Goal: Transaction & Acquisition: Book appointment/travel/reservation

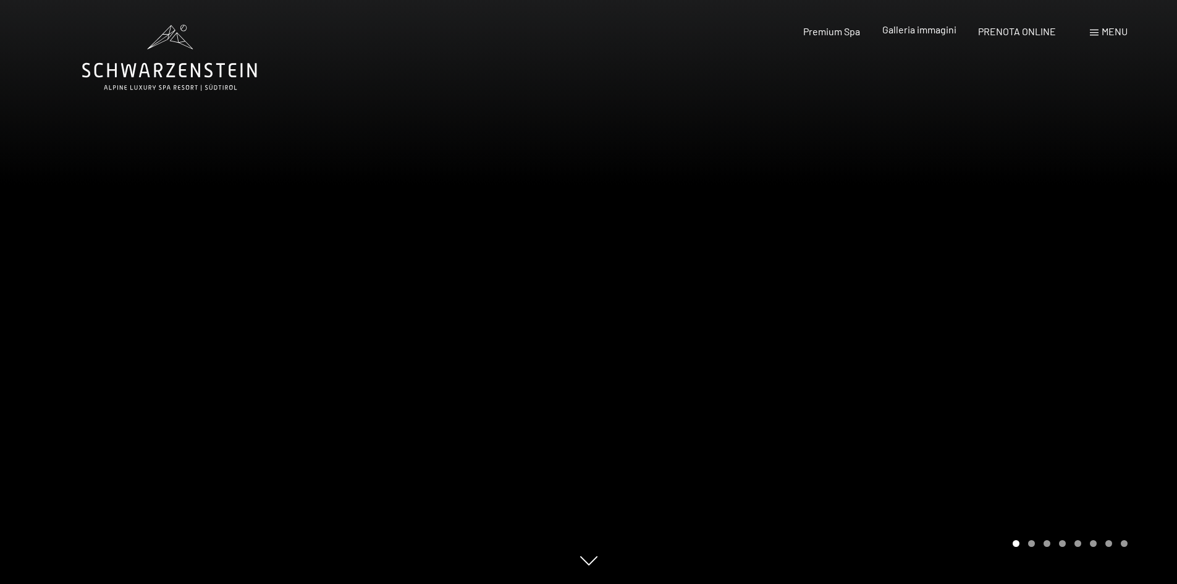
click at [908, 29] on span "Galleria immagini" at bounding box center [919, 29] width 74 height 12
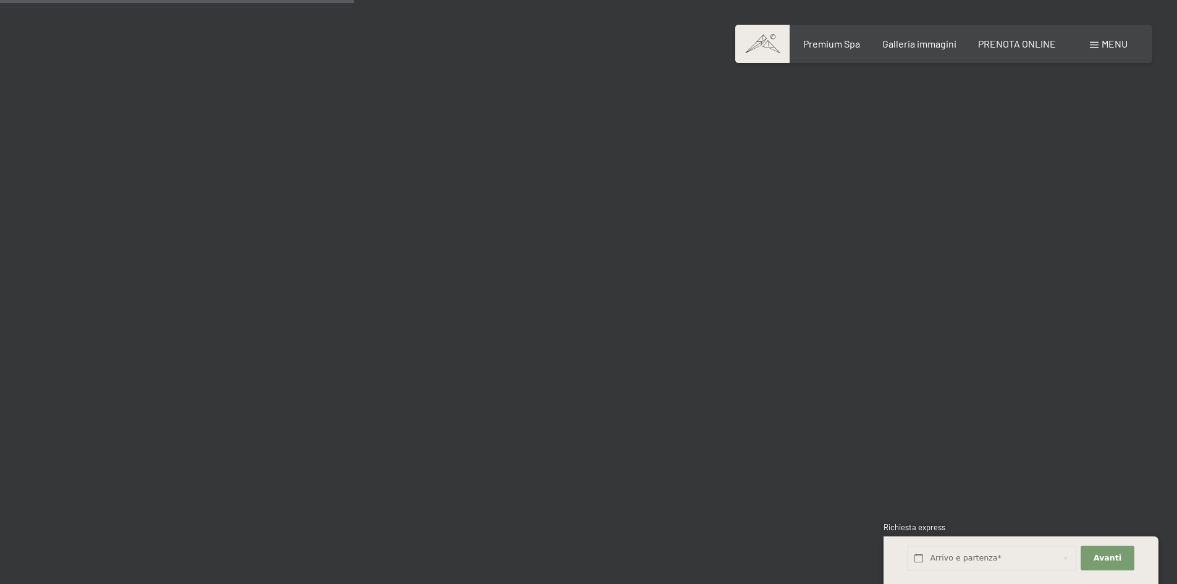
scroll to position [4941, 0]
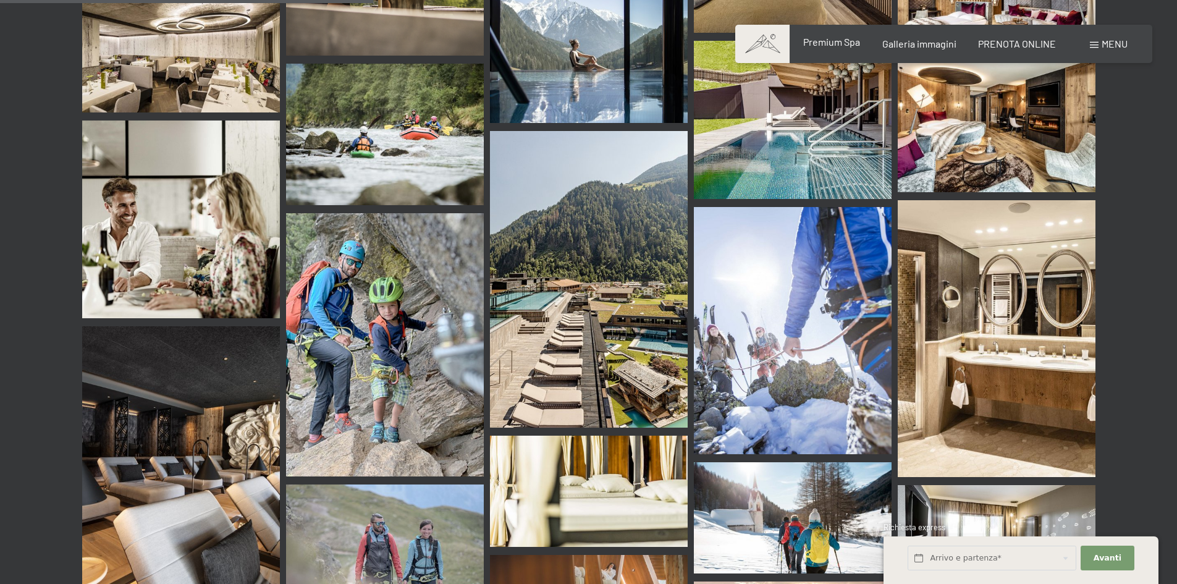
click at [842, 42] on span "Premium Spa" at bounding box center [831, 42] width 57 height 12
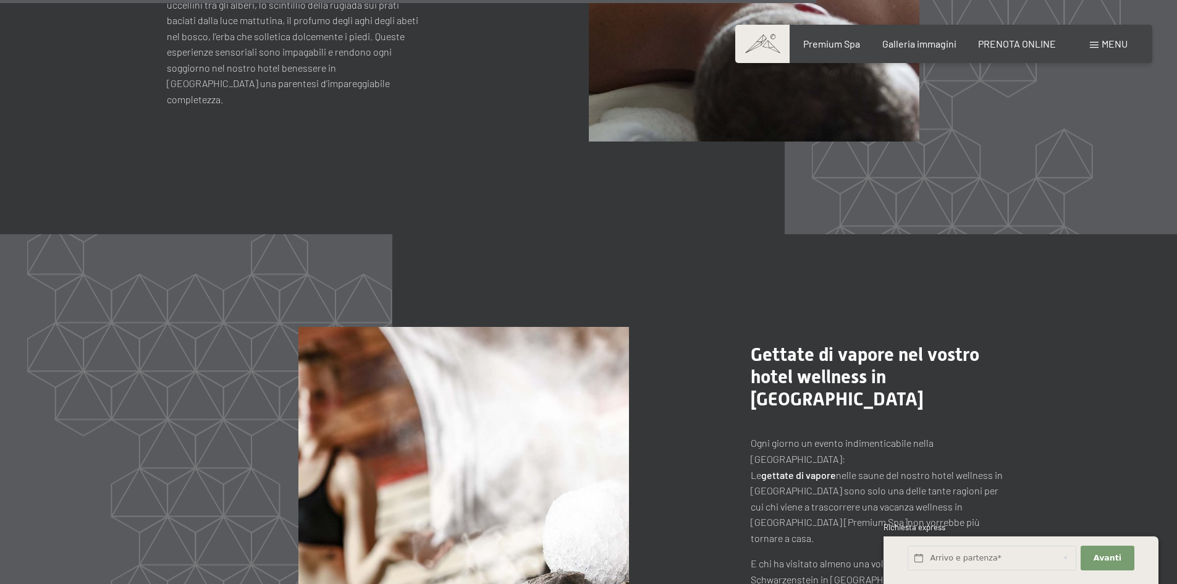
scroll to position [5992, 0]
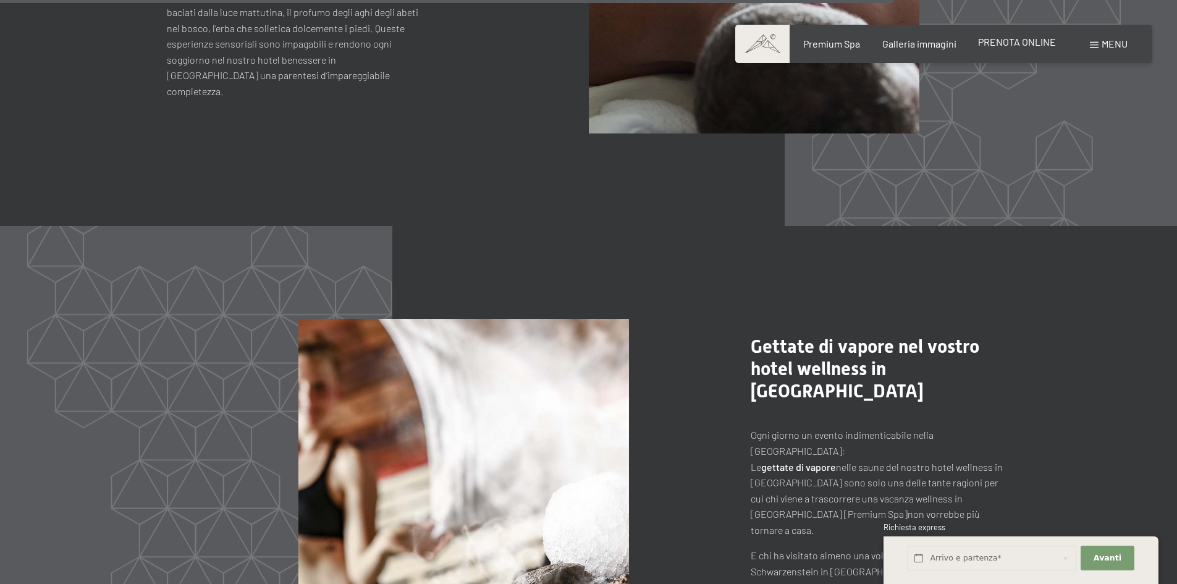
click at [1010, 47] on span "PRENOTA ONLINE" at bounding box center [1017, 42] width 78 height 12
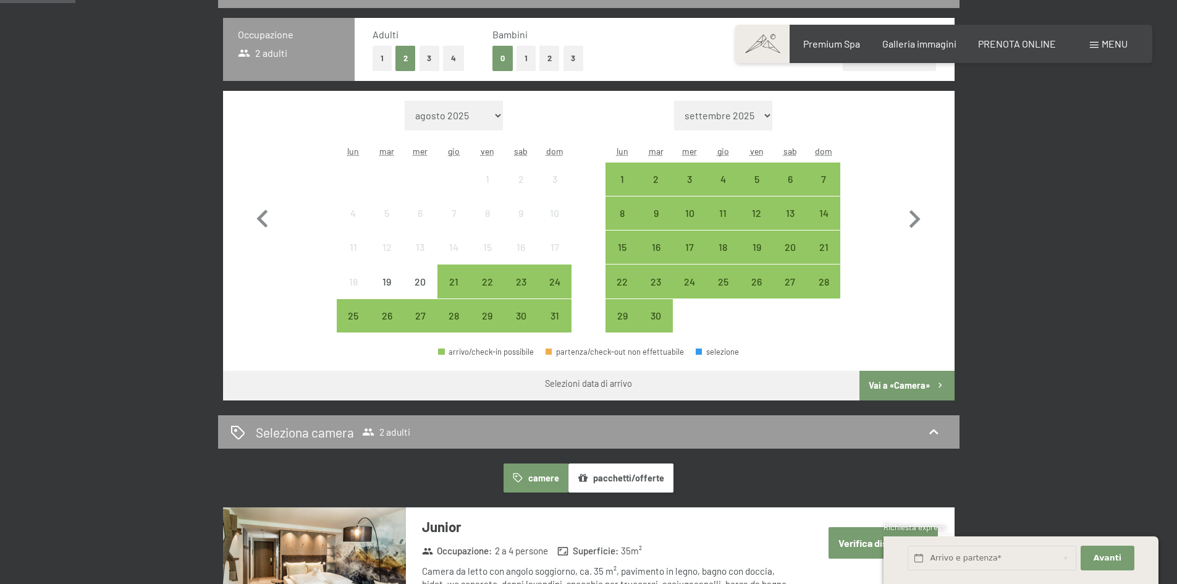
scroll to position [247, 0]
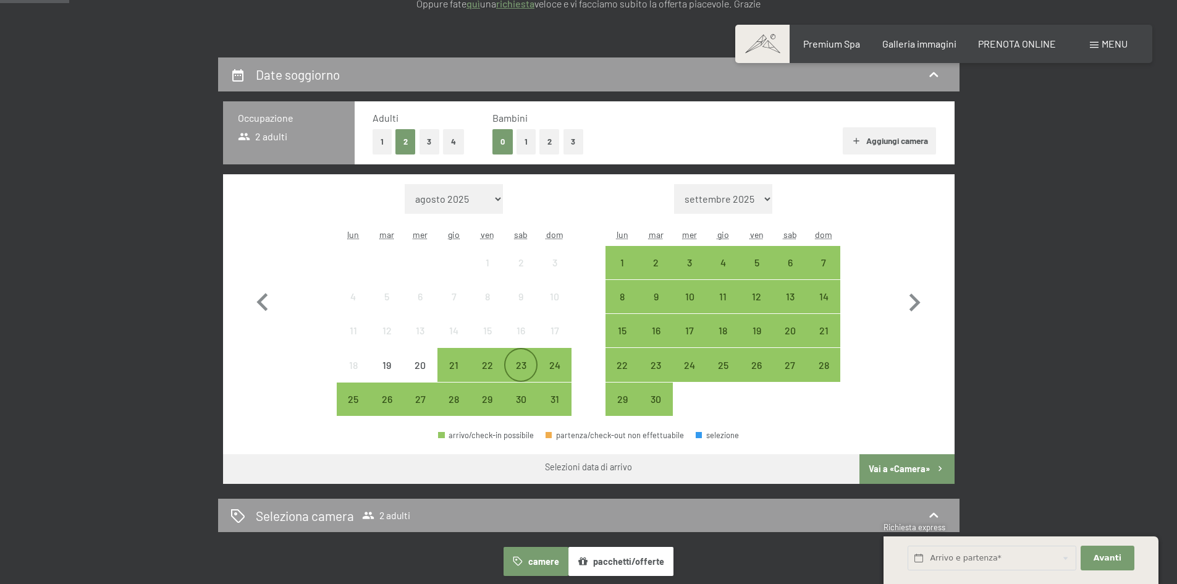
click at [515, 362] on div "23" at bounding box center [520, 375] width 31 height 31
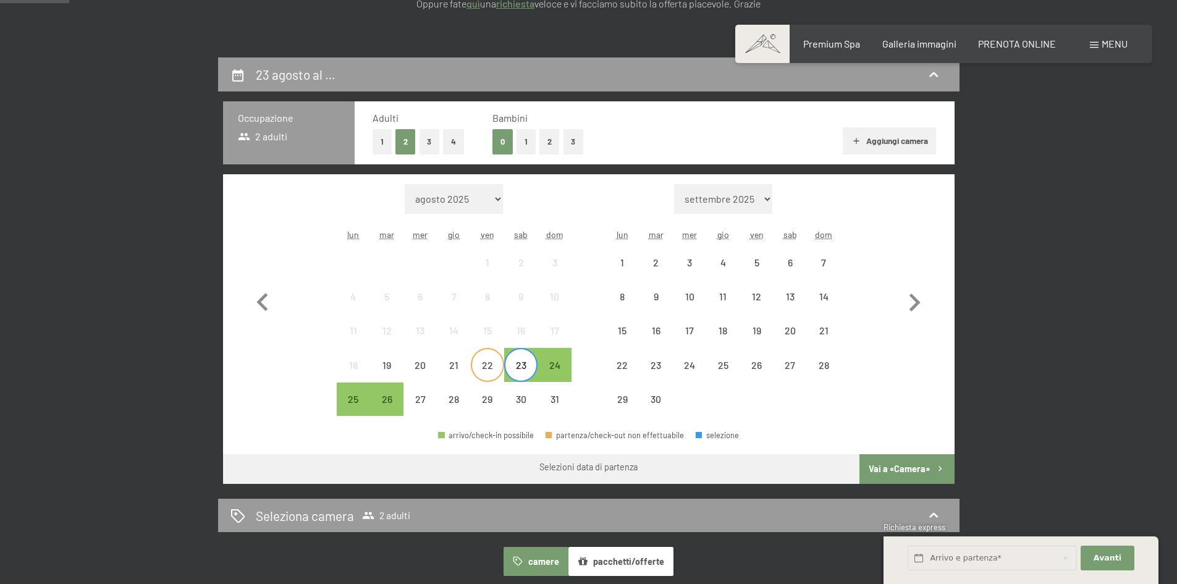
click at [492, 360] on div "22" at bounding box center [487, 375] width 31 height 31
click at [553, 361] on div "24" at bounding box center [554, 375] width 31 height 31
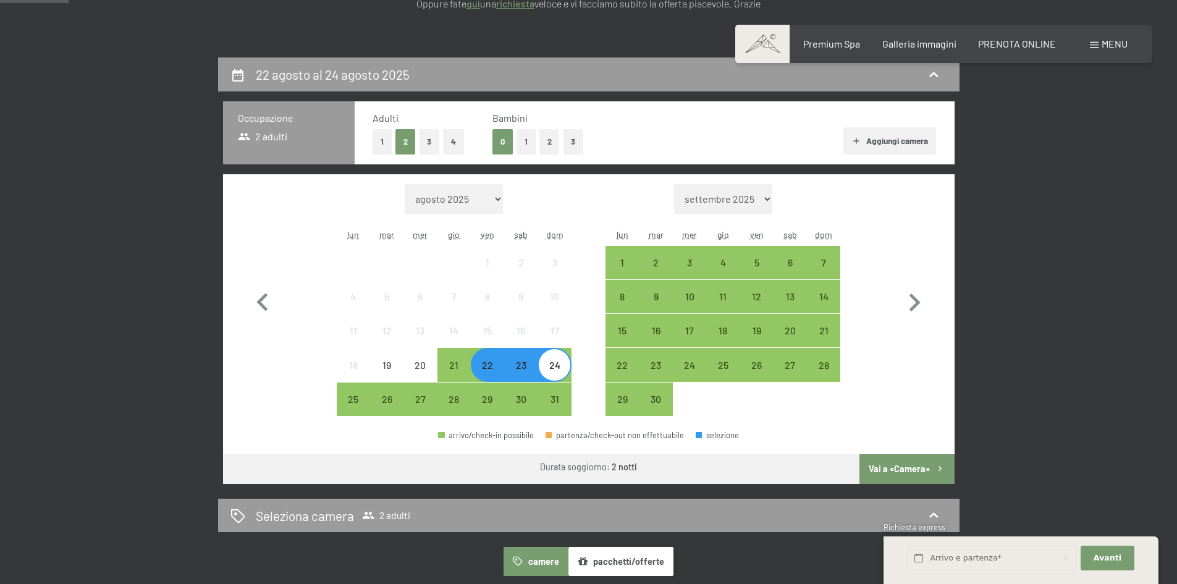
click at [897, 468] on button "Vai a «Camera»" at bounding box center [906, 469] width 95 height 30
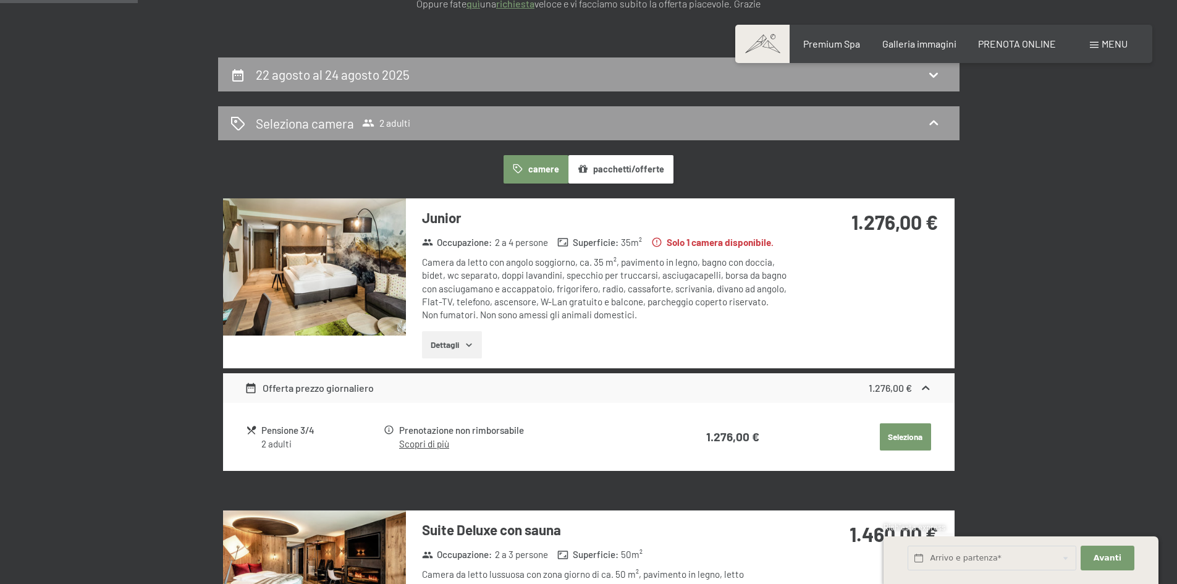
scroll to position [305, 0]
